Goal: Task Accomplishment & Management: Complete application form

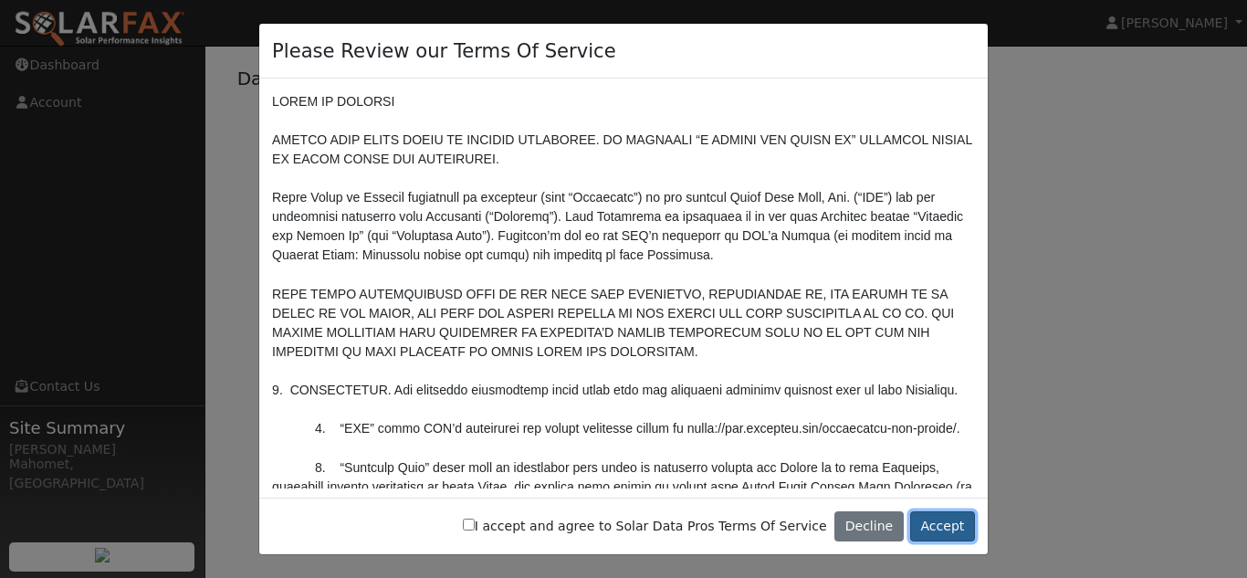
click at [946, 524] on button "Accept" at bounding box center [942, 526] width 65 height 31
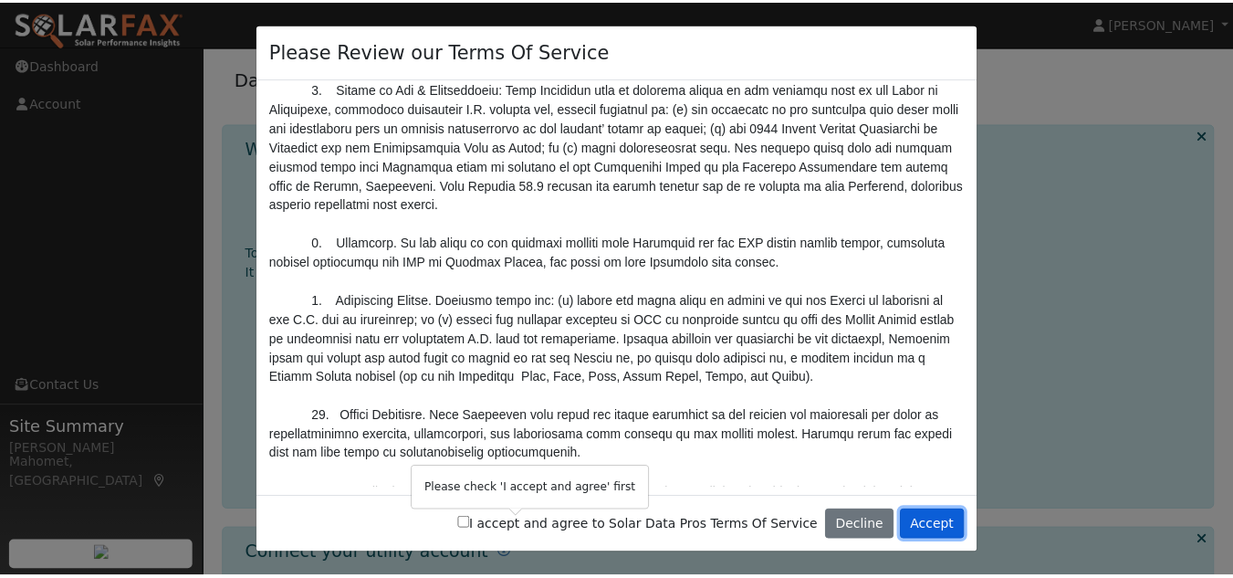
scroll to position [6255, 0]
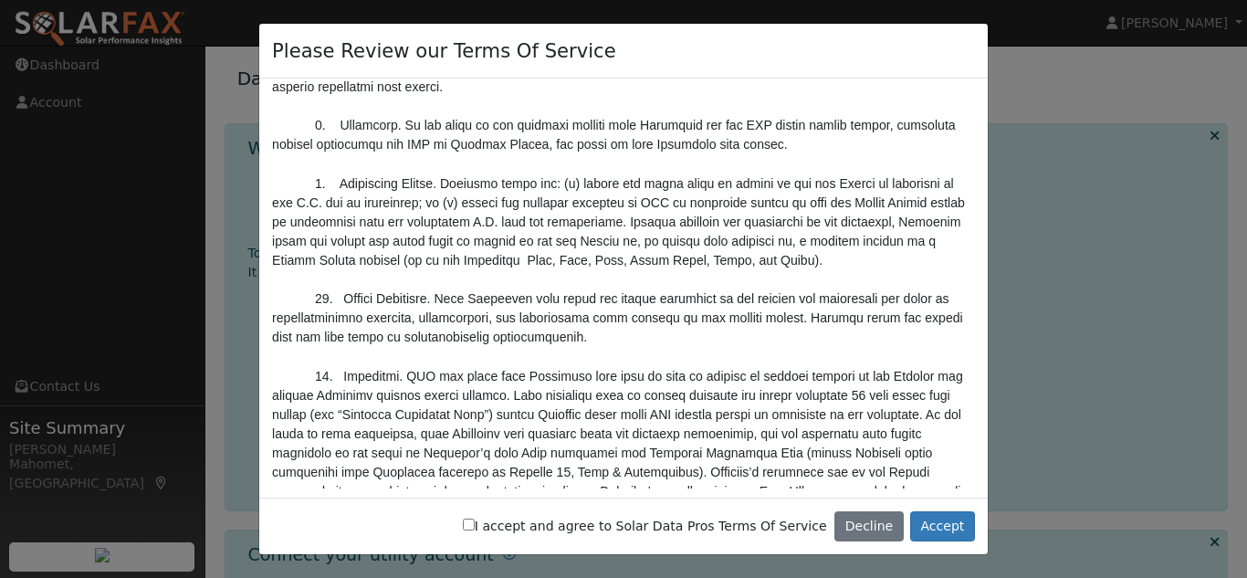
click at [475, 523] on input "I accept and agree to Solar Data Pros Terms Of Service" at bounding box center [469, 524] width 12 height 12
checkbox input "true"
click at [947, 534] on button "Accept" at bounding box center [942, 526] width 65 height 31
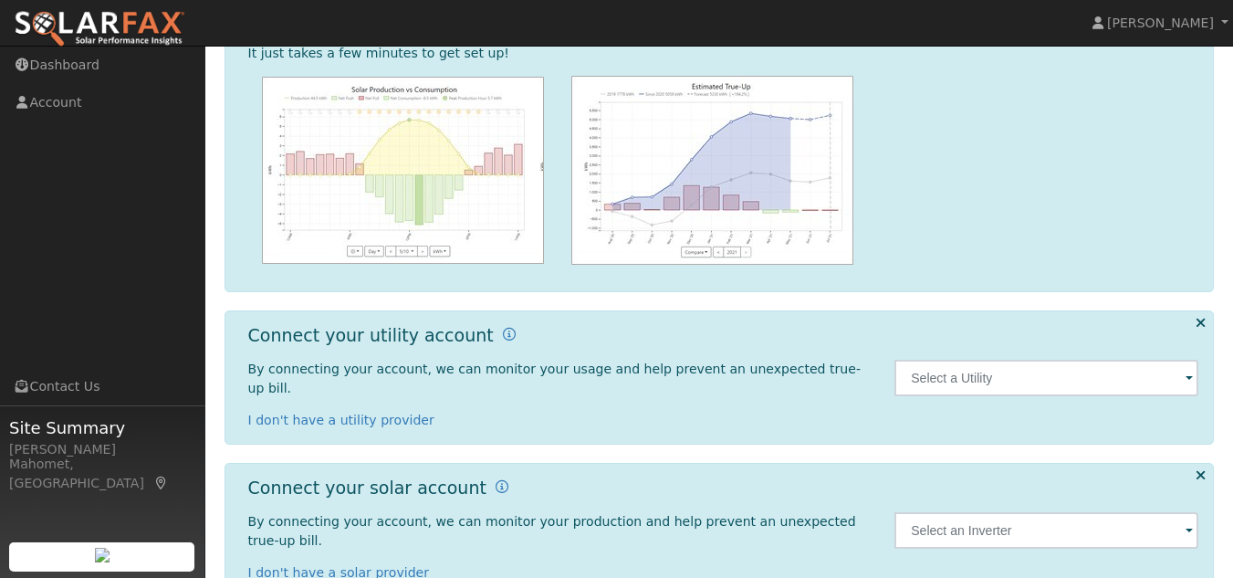
scroll to position [227, 0]
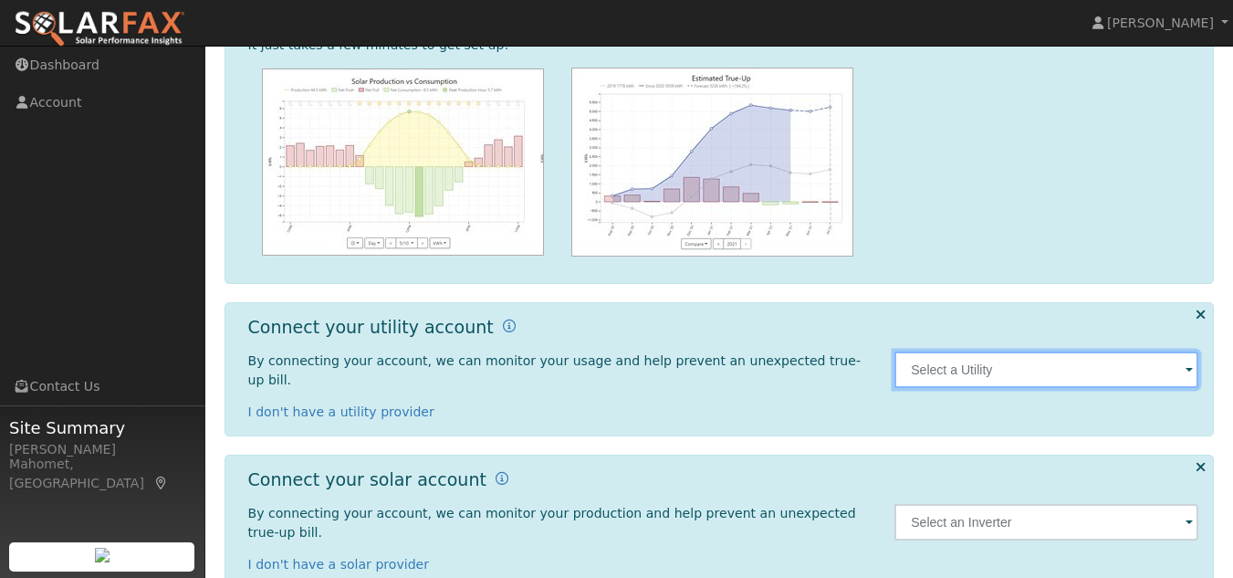
click at [1111, 367] on input "text" at bounding box center [1046, 369] width 304 height 37
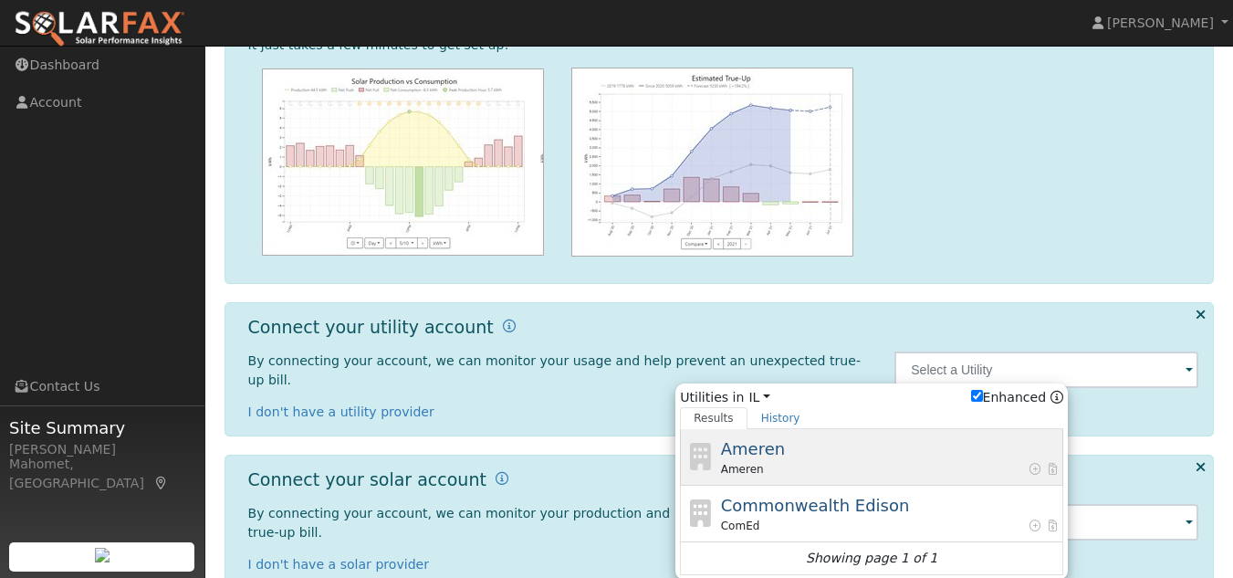
click at [807, 436] on div "Ameren Ameren" at bounding box center [890, 456] width 339 height 41
type input "Ameren"
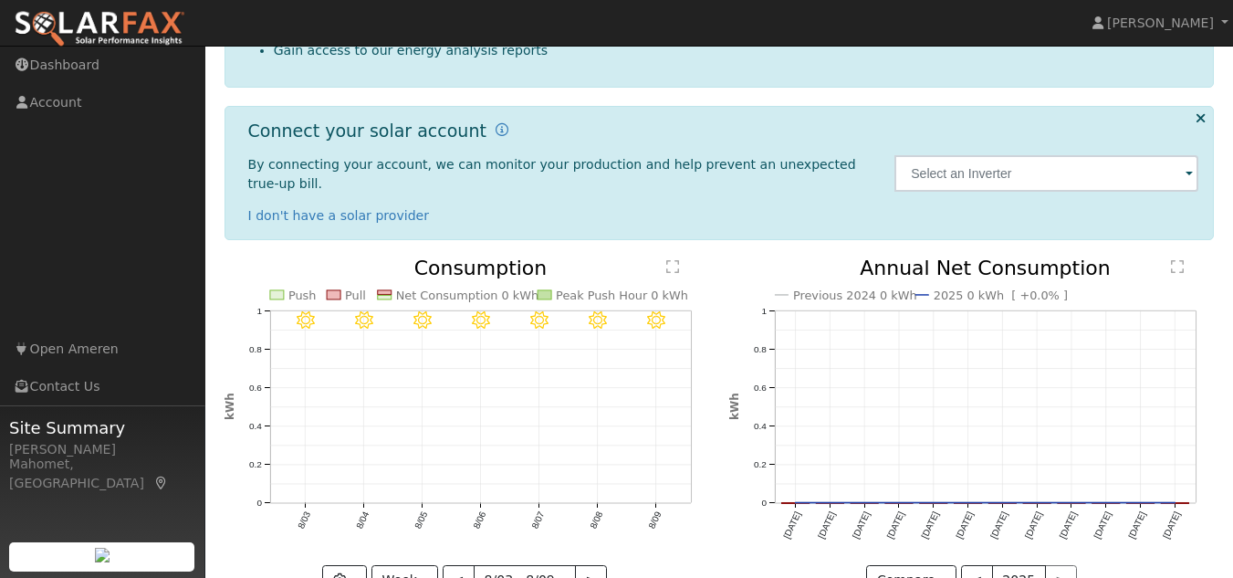
scroll to position [425, 0]
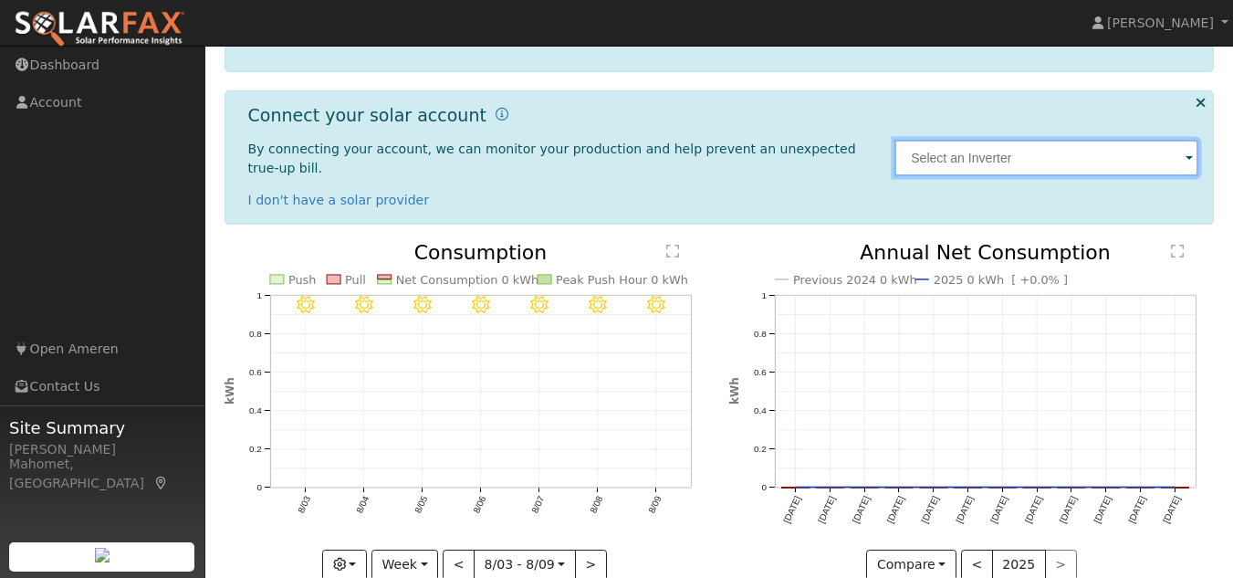
click at [1128, 140] on input "text" at bounding box center [1046, 158] width 304 height 37
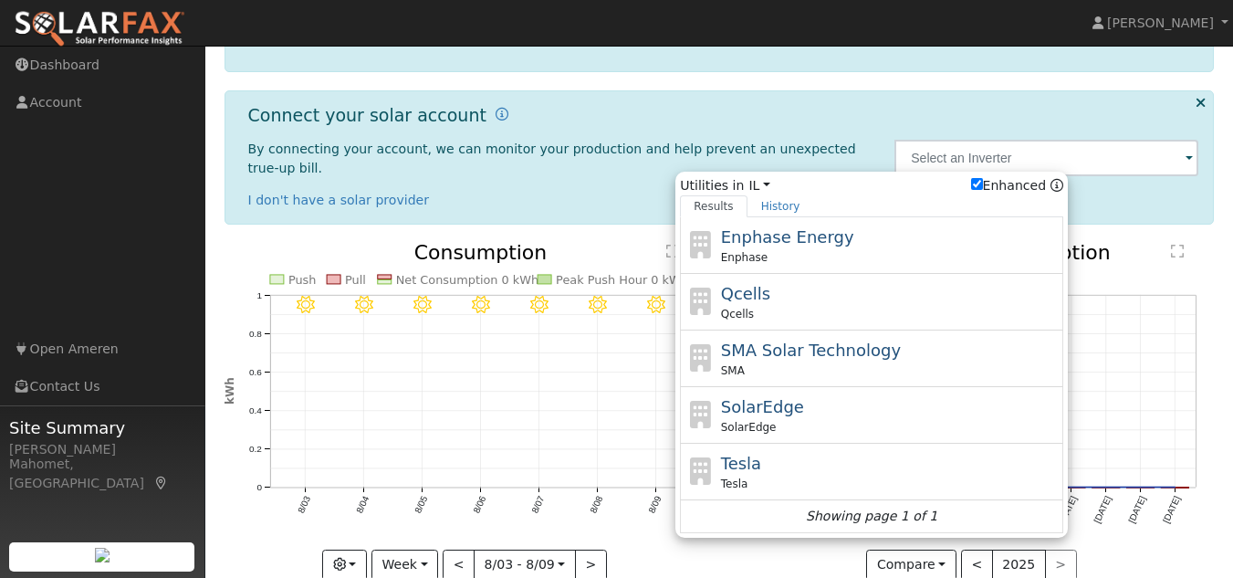
click at [708, 555] on div "8/09 - Clear 8/08 - Clear 8/07 - Clear 8/06 - Clear 8/05 - Clear 8/04 - Clear 8…" at bounding box center [466, 425] width 505 height 365
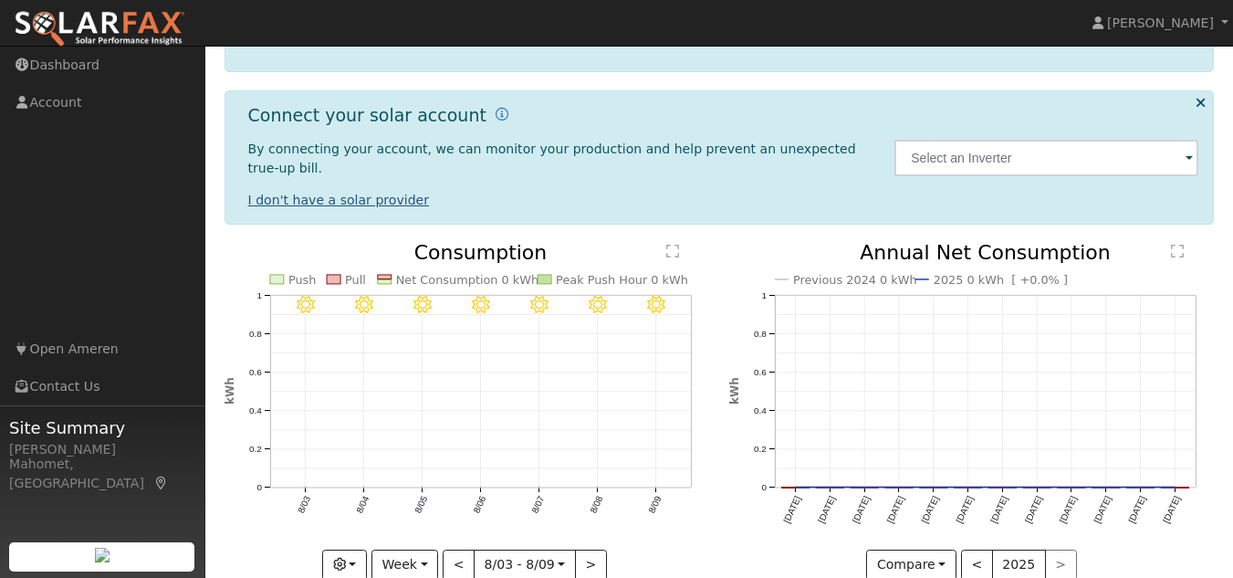
click at [369, 193] on link "I don't have a solar provider" at bounding box center [339, 200] width 182 height 15
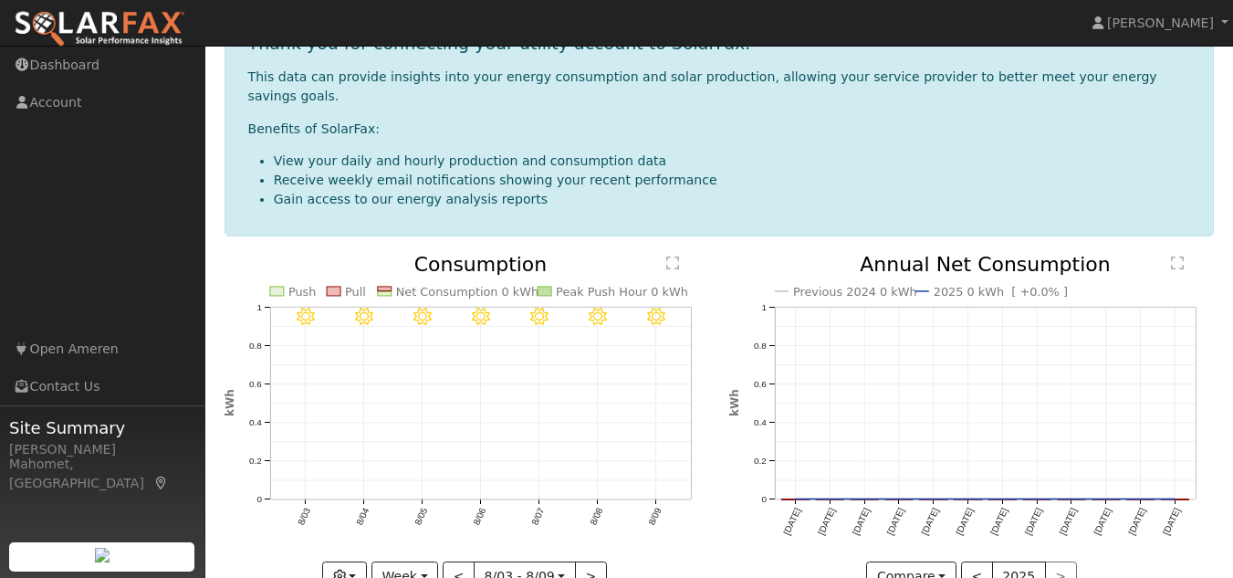
scroll to position [292, 0]
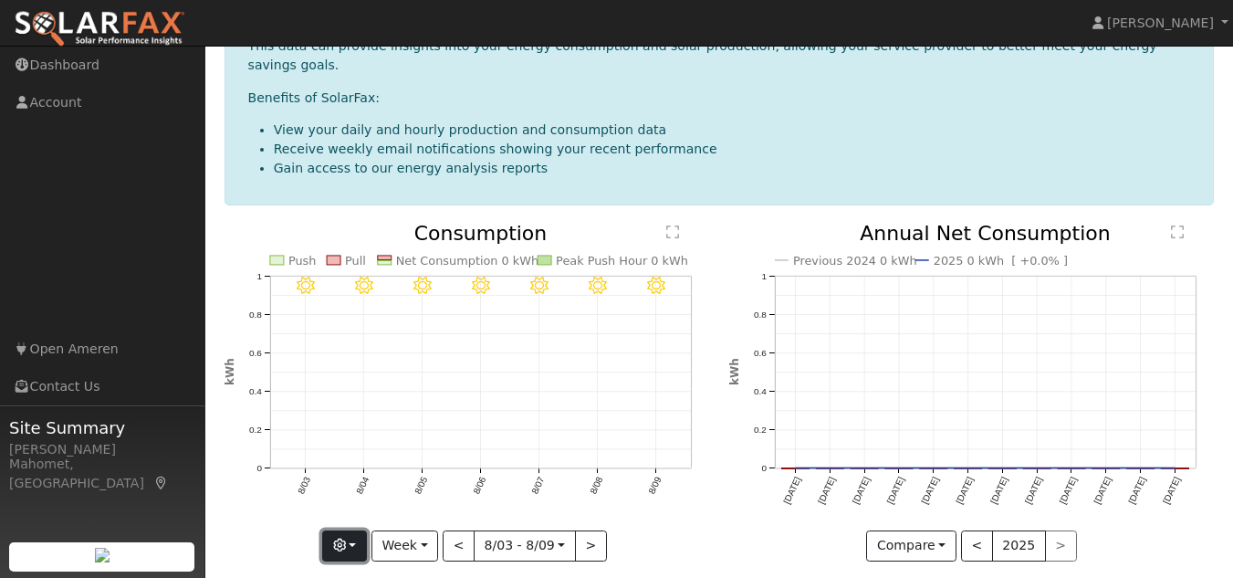
click at [353, 530] on button "button" at bounding box center [344, 545] width 45 height 31
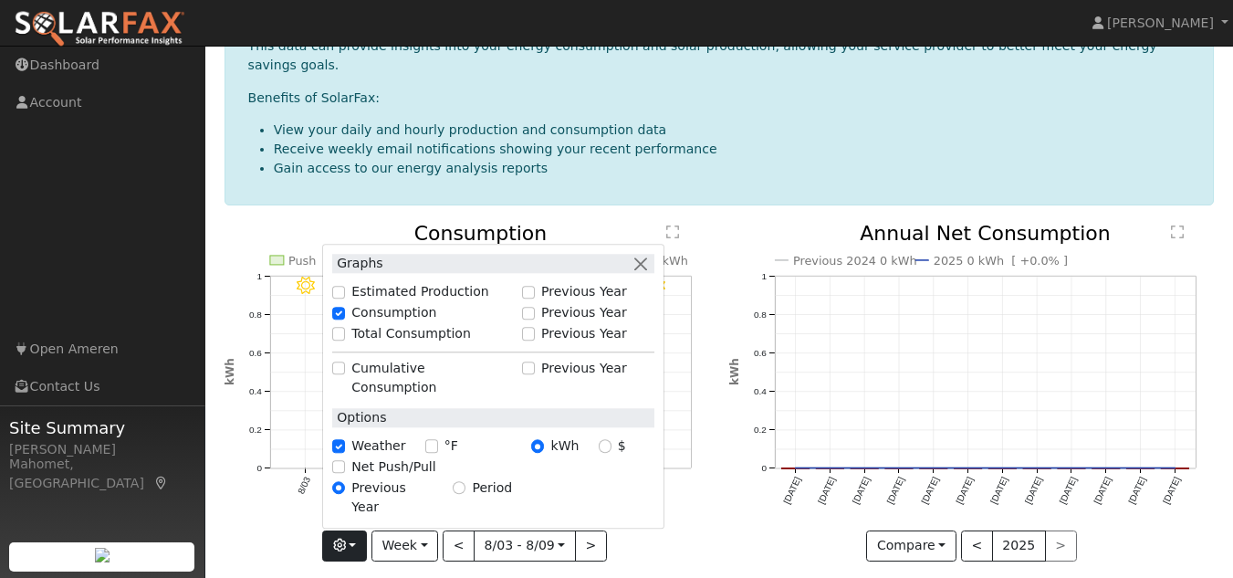
click at [669, 546] on div "8/09 - Clear 8/08 - Clear 8/07 - Clear 8/06 - Clear 8/05 - Clear 8/04 - Clear 8…" at bounding box center [466, 406] width 505 height 365
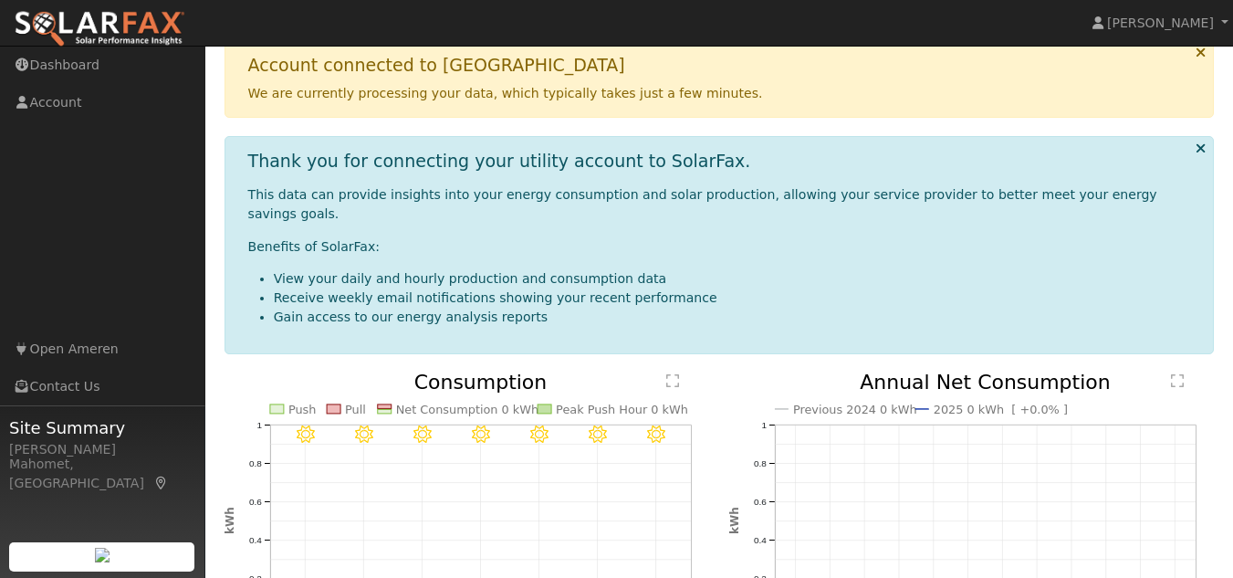
scroll to position [0, 0]
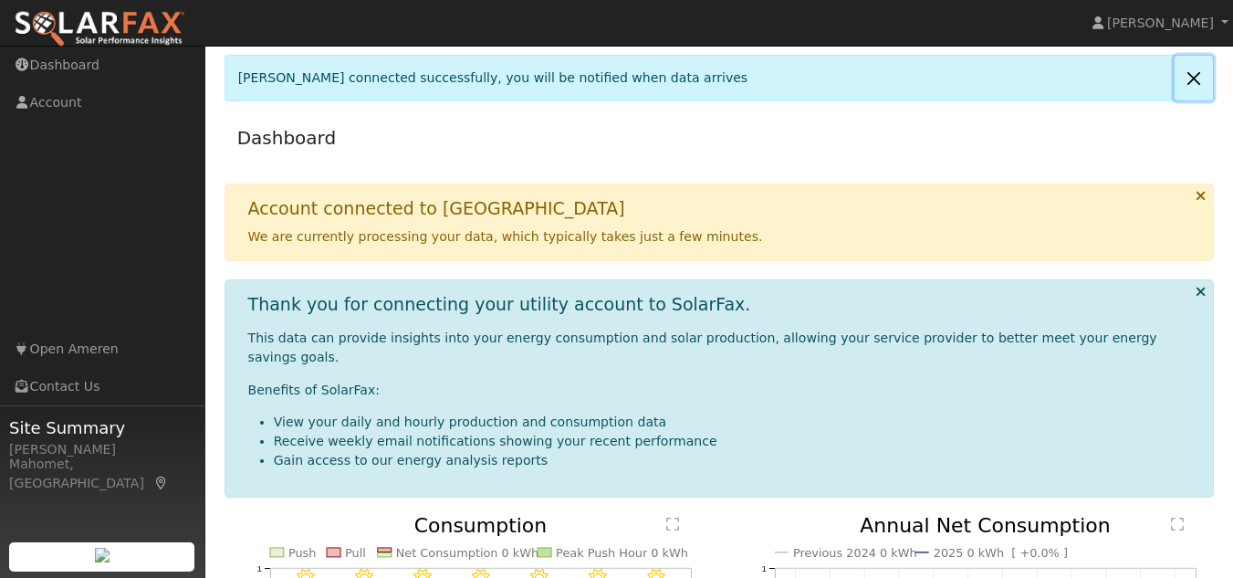
click at [1193, 75] on link at bounding box center [1193, 78] width 38 height 45
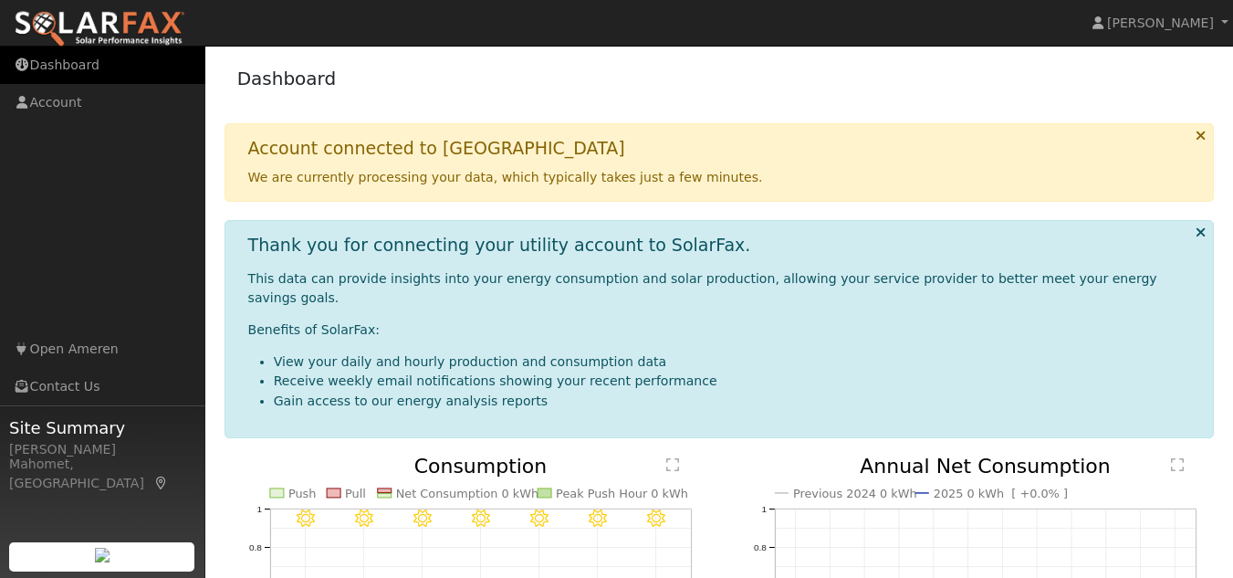
click at [66, 67] on link "Dashboard" at bounding box center [102, 65] width 205 height 37
click at [1205, 129] on icon at bounding box center [1200, 136] width 10 height 14
